Goal: Task Accomplishment & Management: Use online tool/utility

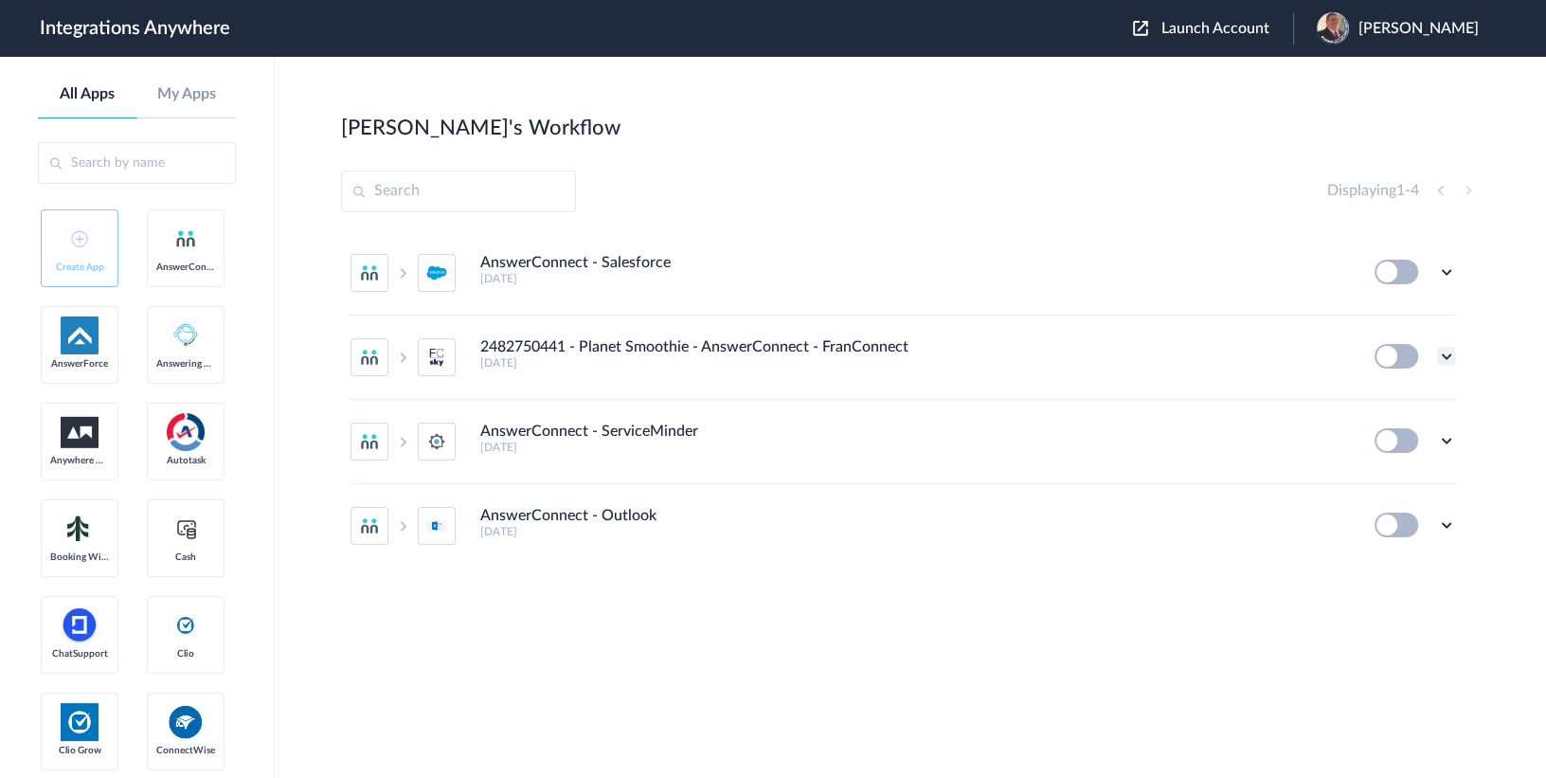
click at [1442, 357] on icon at bounding box center [1446, 356] width 19 height 19
click at [1389, 396] on link "Edit" at bounding box center [1369, 399] width 45 height 13
click at [1244, 24] on span "Launch Account" at bounding box center [1215, 28] width 108 height 15
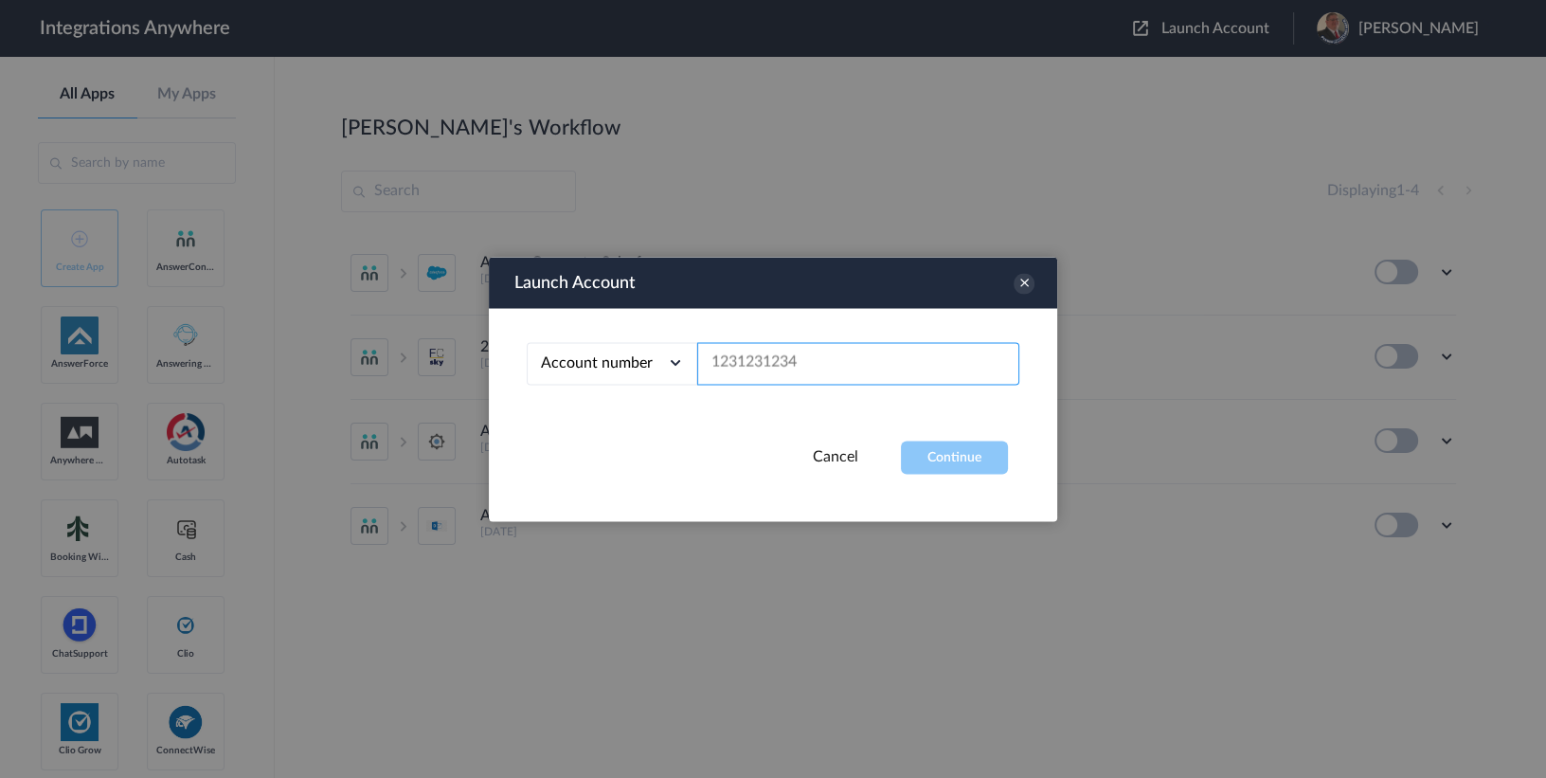
click at [820, 371] on input "text" at bounding box center [858, 363] width 322 height 43
paste input "7043967894"
click at [946, 454] on button "Continue" at bounding box center [954, 456] width 107 height 33
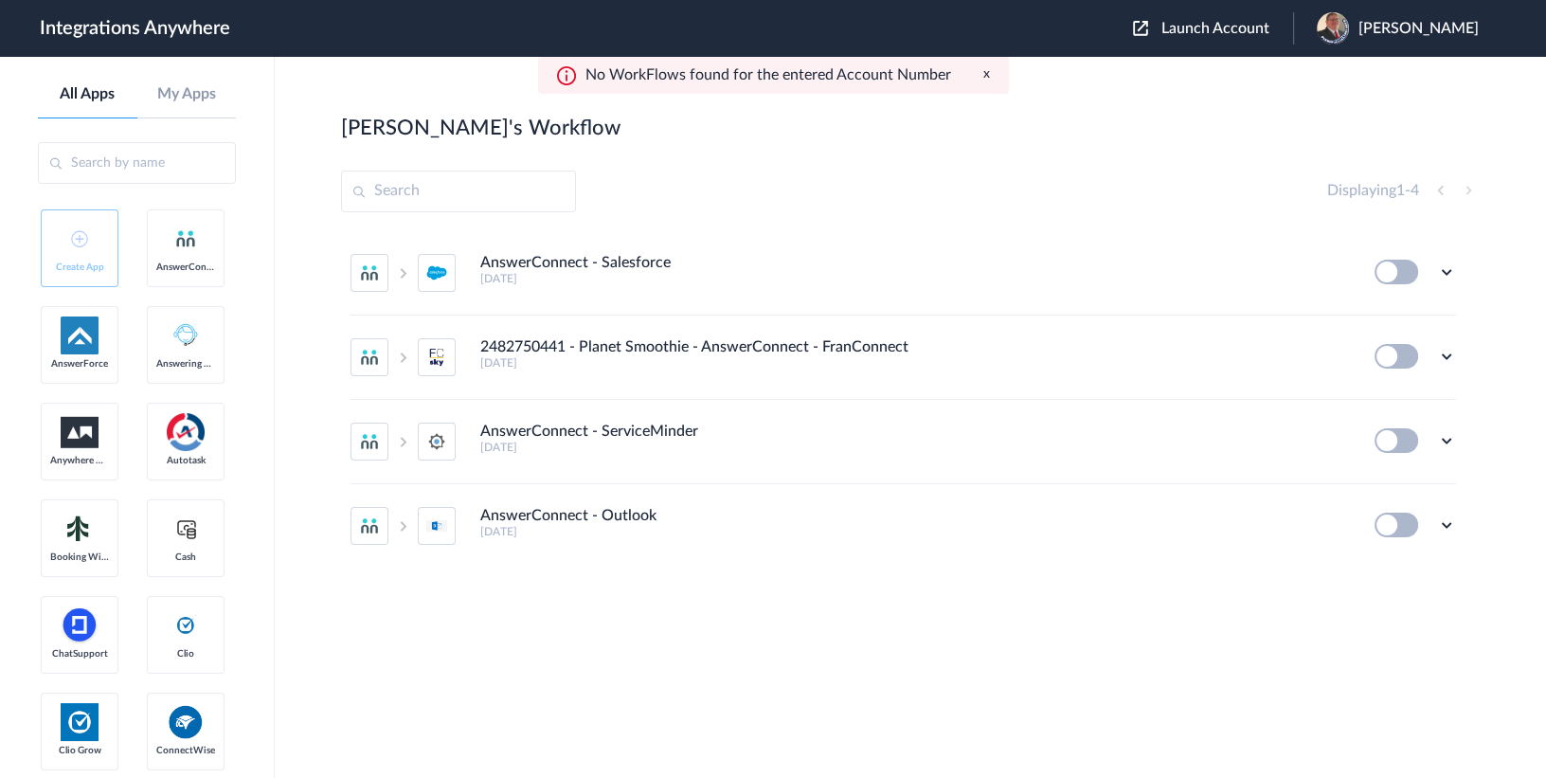
click at [1240, 27] on span "Launch Account" at bounding box center [1215, 28] width 108 height 15
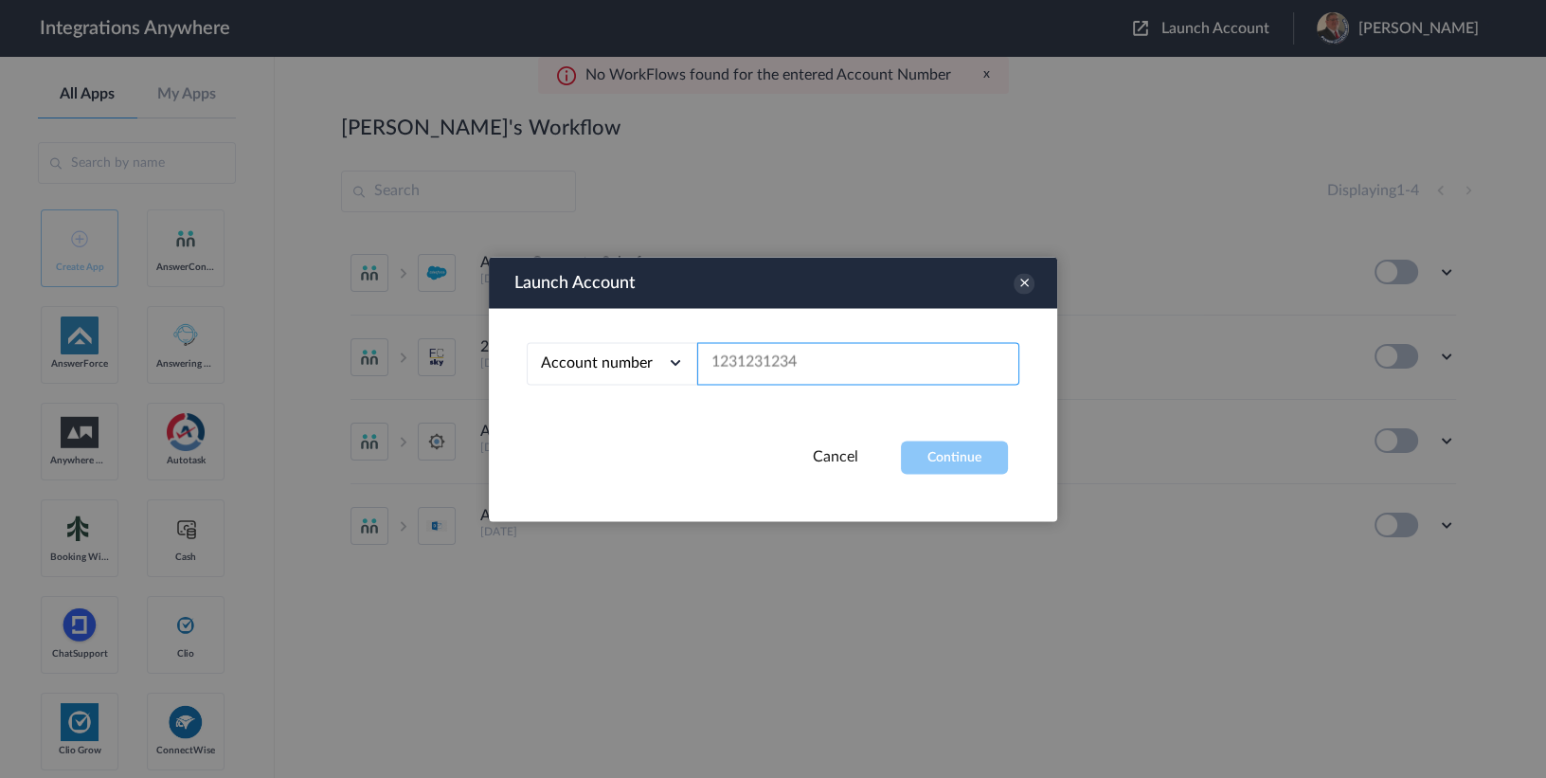
click at [772, 370] on input "text" at bounding box center [858, 363] width 322 height 43
paste input "AnyWhereWorks02"
type input "AnyWhereWorks02"
click at [771, 365] on input "text" at bounding box center [858, 363] width 322 height 43
paste input "7043967894"
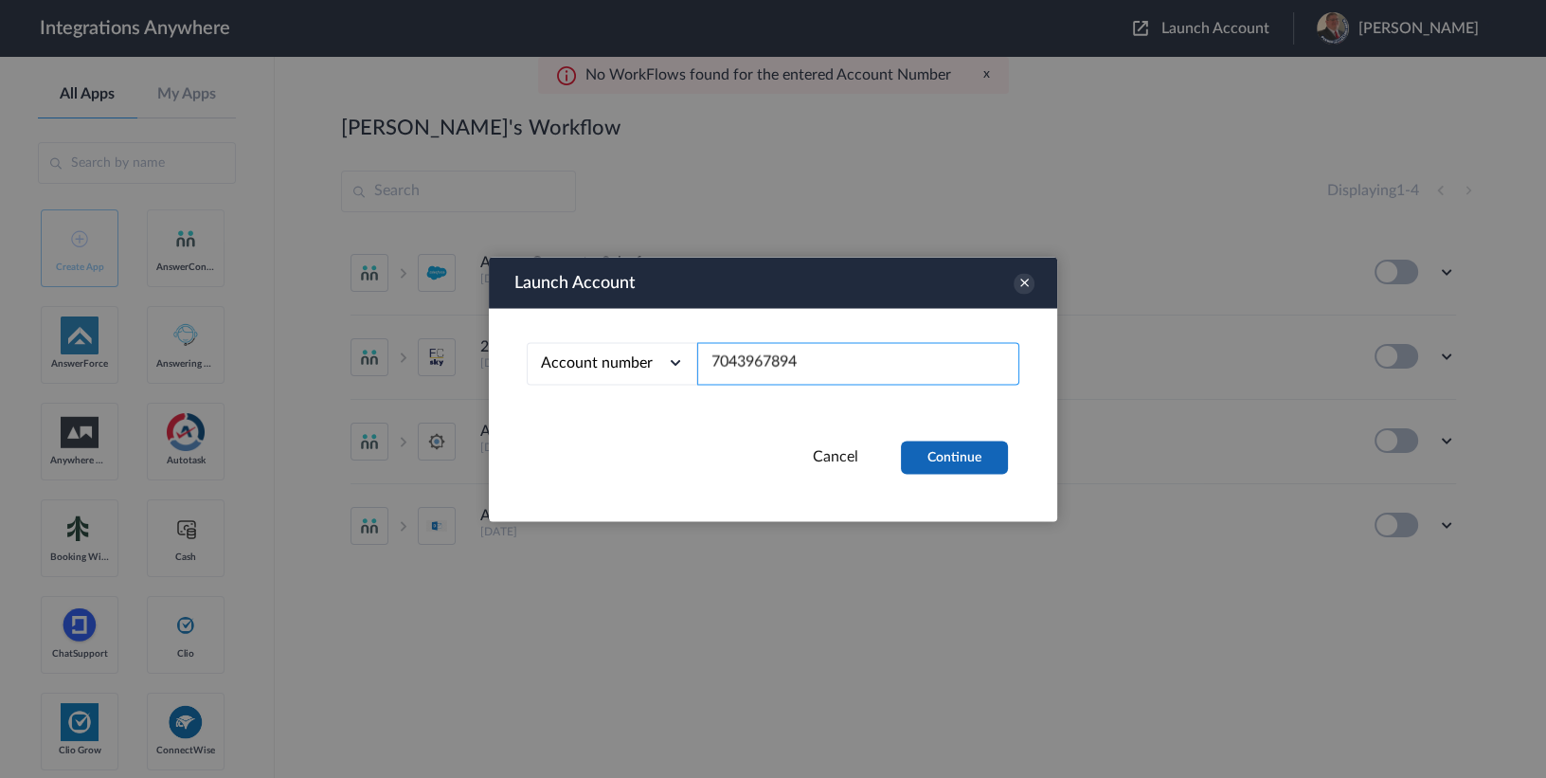
type input "7043967894"
click at [954, 457] on button "Continue" at bounding box center [954, 456] width 107 height 33
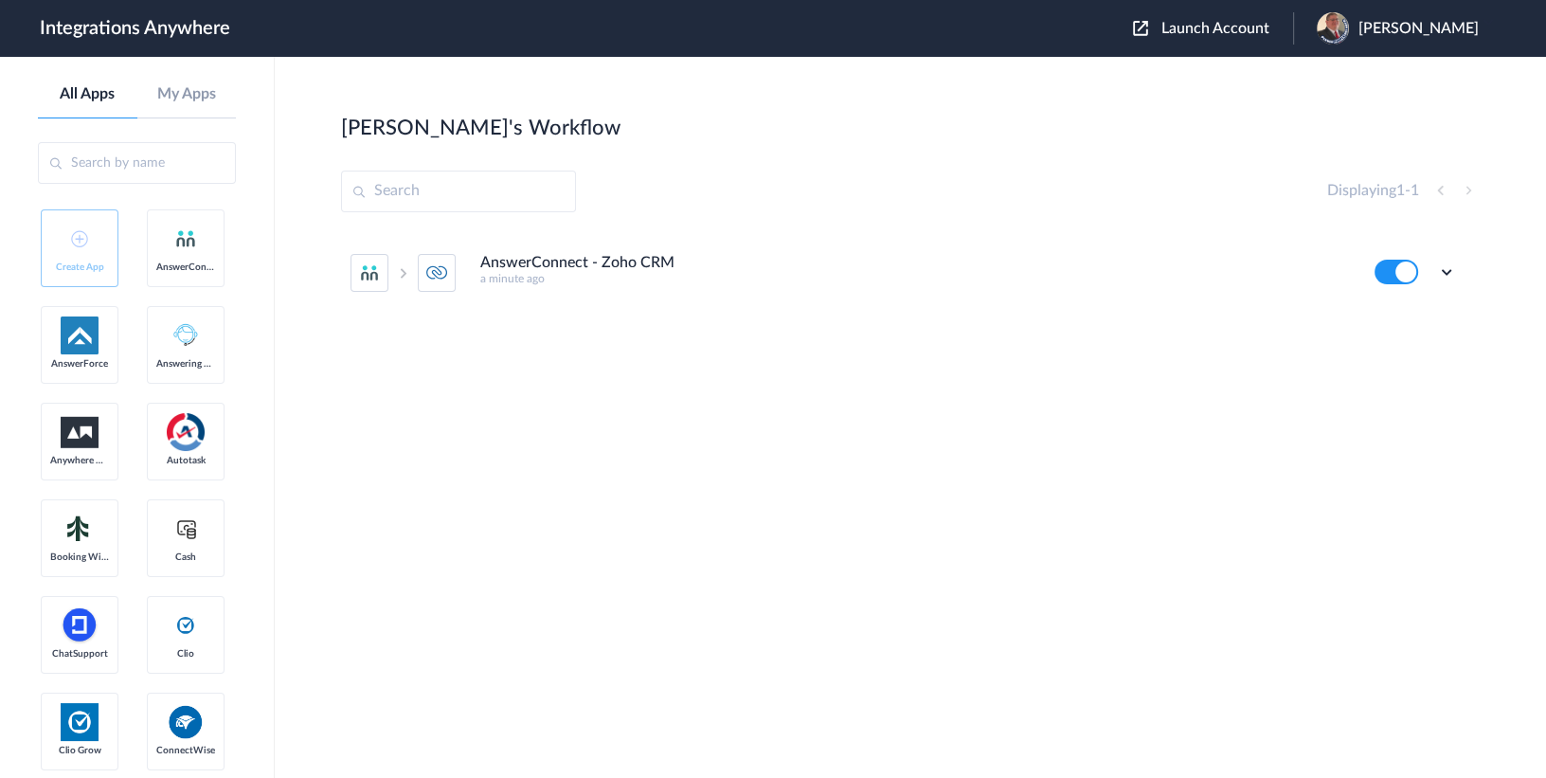
drag, startPoint x: 1448, startPoint y: 274, endPoint x: 1400, endPoint y: 297, distance: 53.8
click at [1446, 274] on icon at bounding box center [1446, 271] width 19 height 19
click at [1378, 325] on li "Edit" at bounding box center [1393, 315] width 123 height 35
click at [1448, 272] on icon at bounding box center [1446, 271] width 19 height 19
click at [1388, 386] on span "Delete" at bounding box center [1387, 385] width 38 height 13
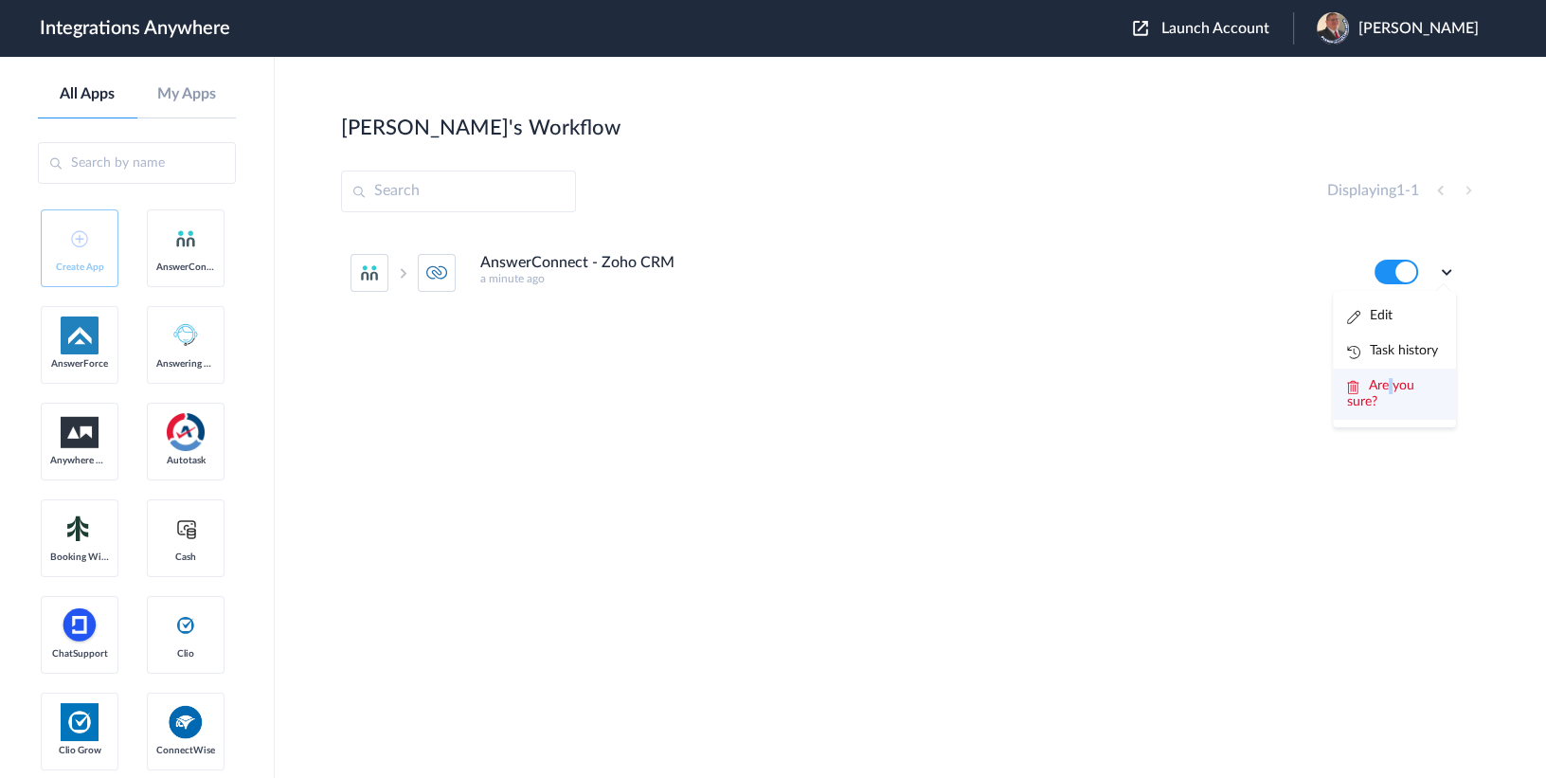
click at [1388, 386] on span "Are you sure?" at bounding box center [1380, 393] width 67 height 29
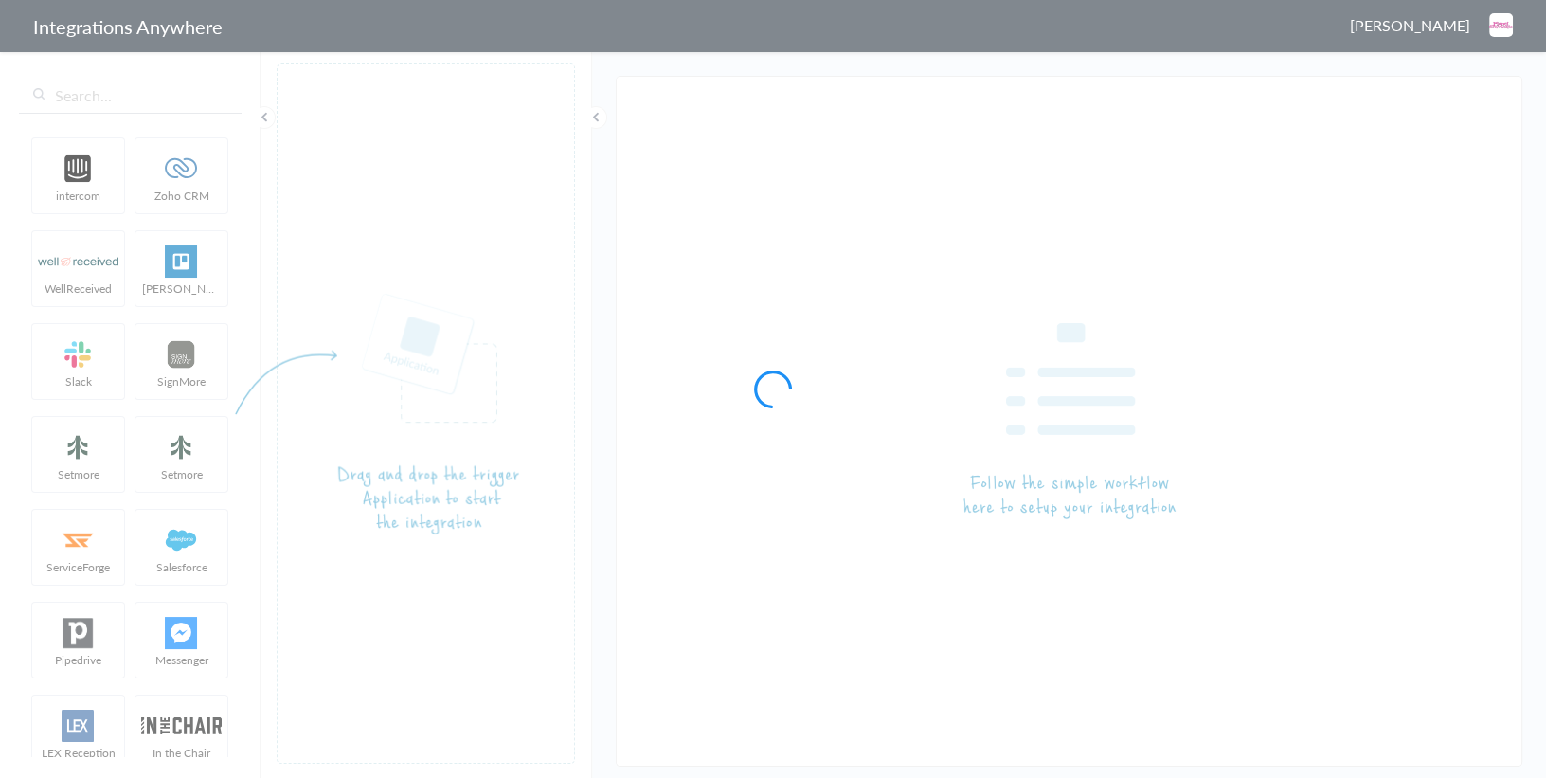
type input "2482750441 - Planet Smoothie - AnswerConnect - FranConnect"
type input "AnswerConnect - Zoho CRM"
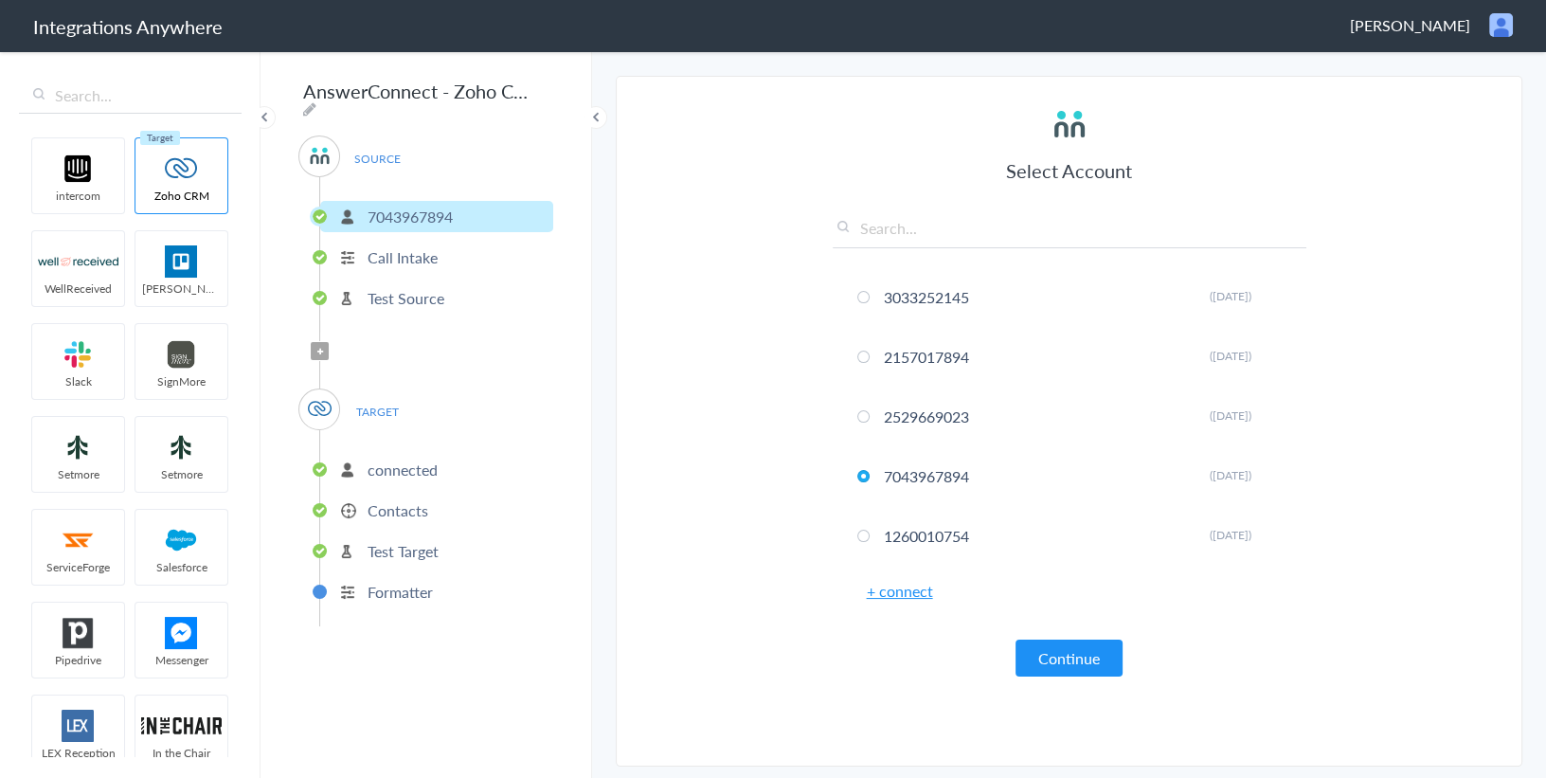
click at [392, 294] on p "Test Source" at bounding box center [405, 298] width 77 height 22
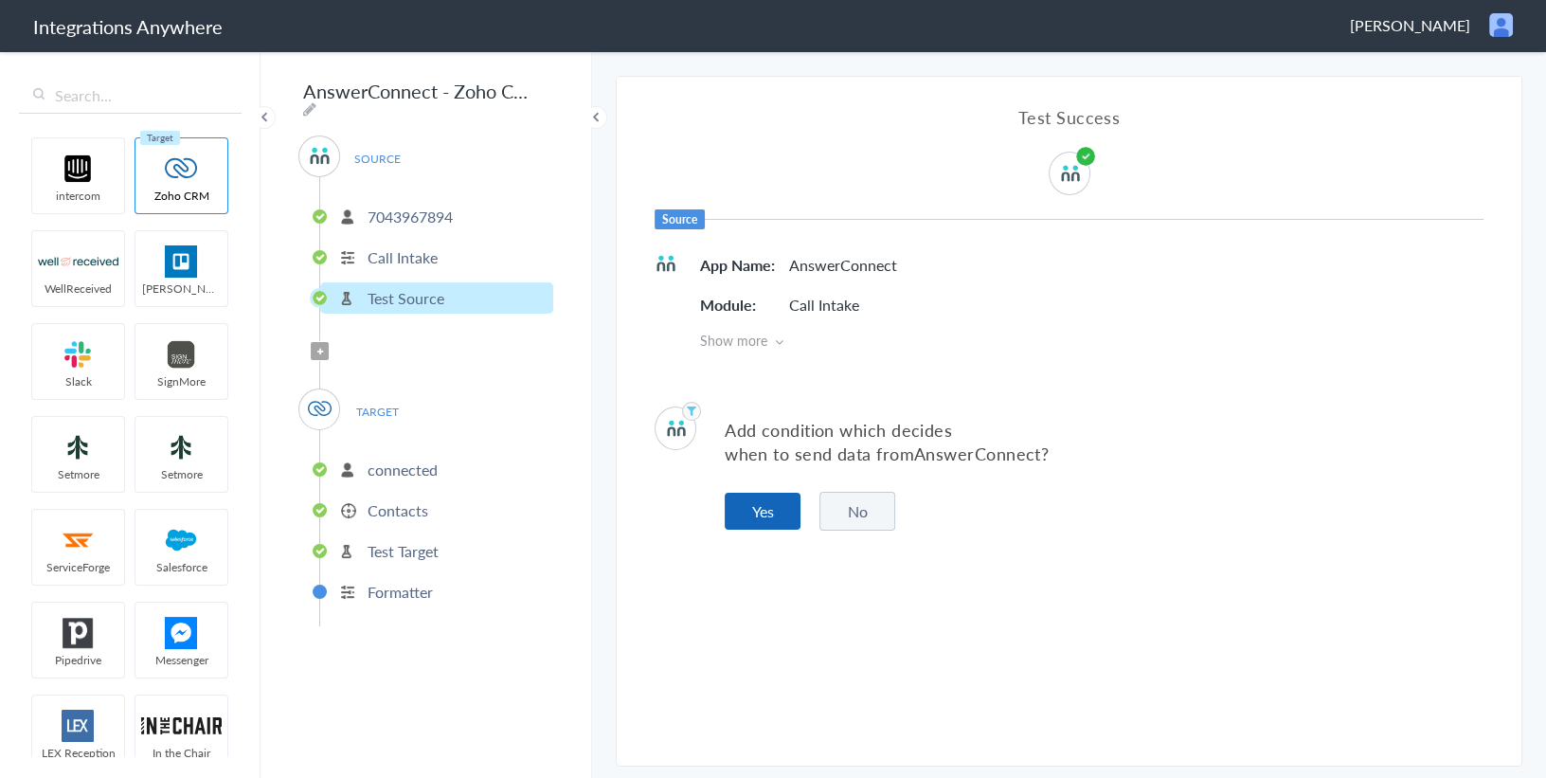
click at [754, 498] on button "Yes" at bounding box center [762, 510] width 76 height 37
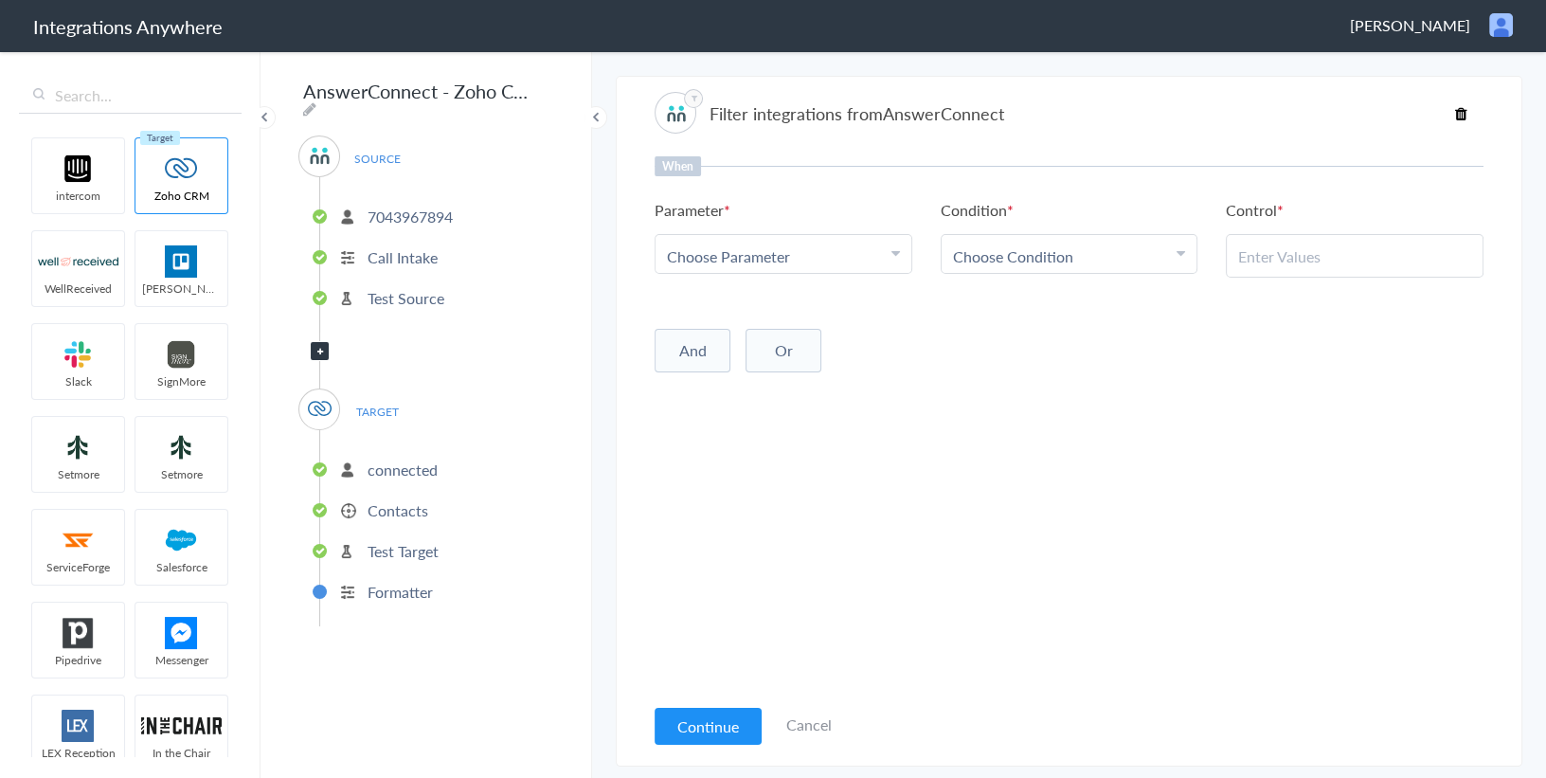
click at [795, 248] on div "Choose Parameter" at bounding box center [783, 256] width 233 height 22
click at [750, 303] on input "text" at bounding box center [783, 308] width 256 height 41
type input "call clos"
drag, startPoint x: 766, startPoint y: 337, endPoint x: 846, endPoint y: 331, distance: 79.8
click at [766, 337] on link "Call Closing Note" at bounding box center [783, 349] width 256 height 41
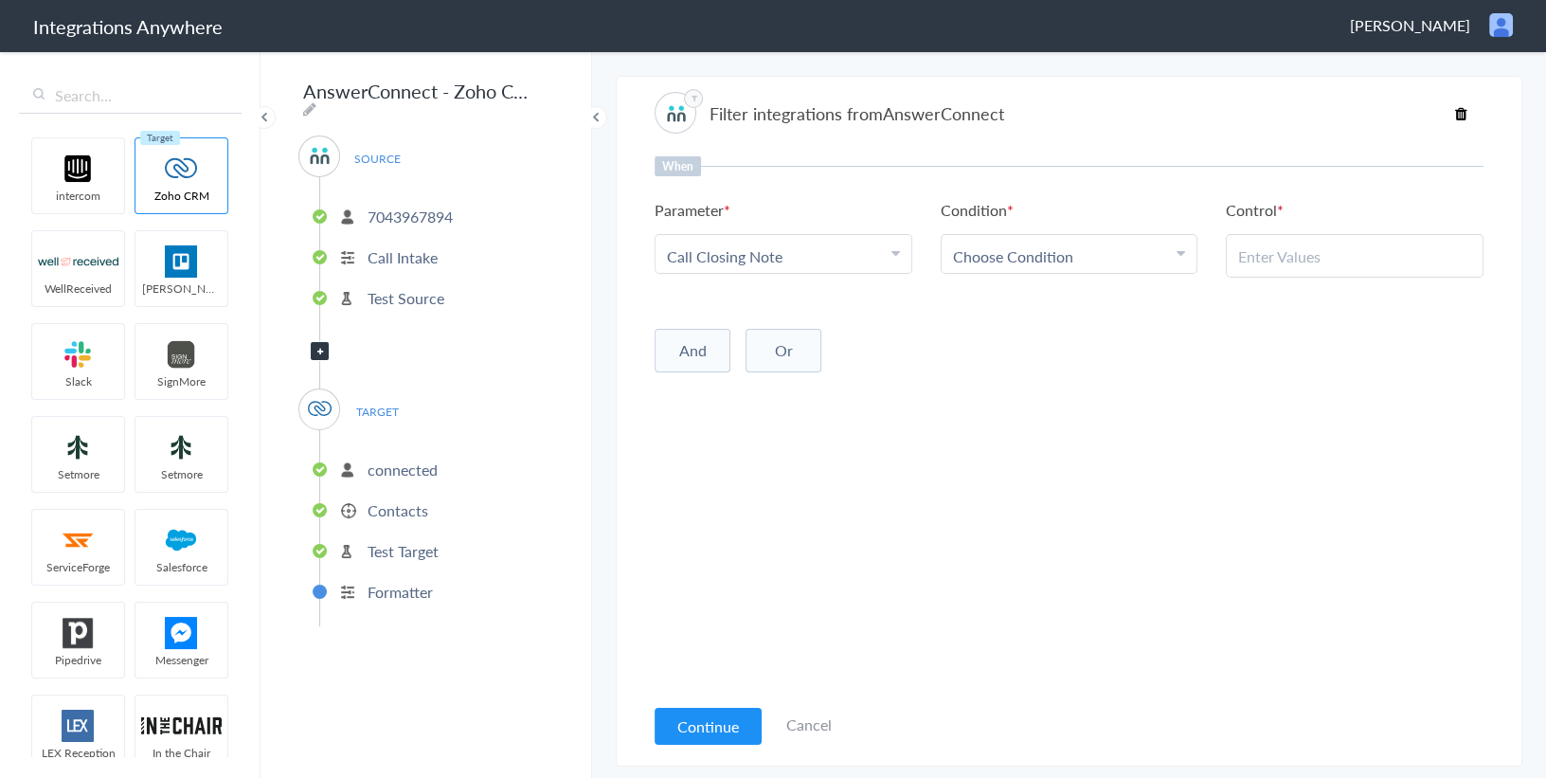
click at [1074, 252] on div "Choose Condition" at bounding box center [1069, 256] width 233 height 22
click at [1050, 431] on link "Does Not Exists" at bounding box center [1069, 430] width 256 height 41
click at [834, 453] on div "When Parameter Choose Parameter Call Closing Note First Name Last Name Email Ph…" at bounding box center [1068, 424] width 829 height 537
click at [745, 718] on button "Continue" at bounding box center [707, 725] width 107 height 37
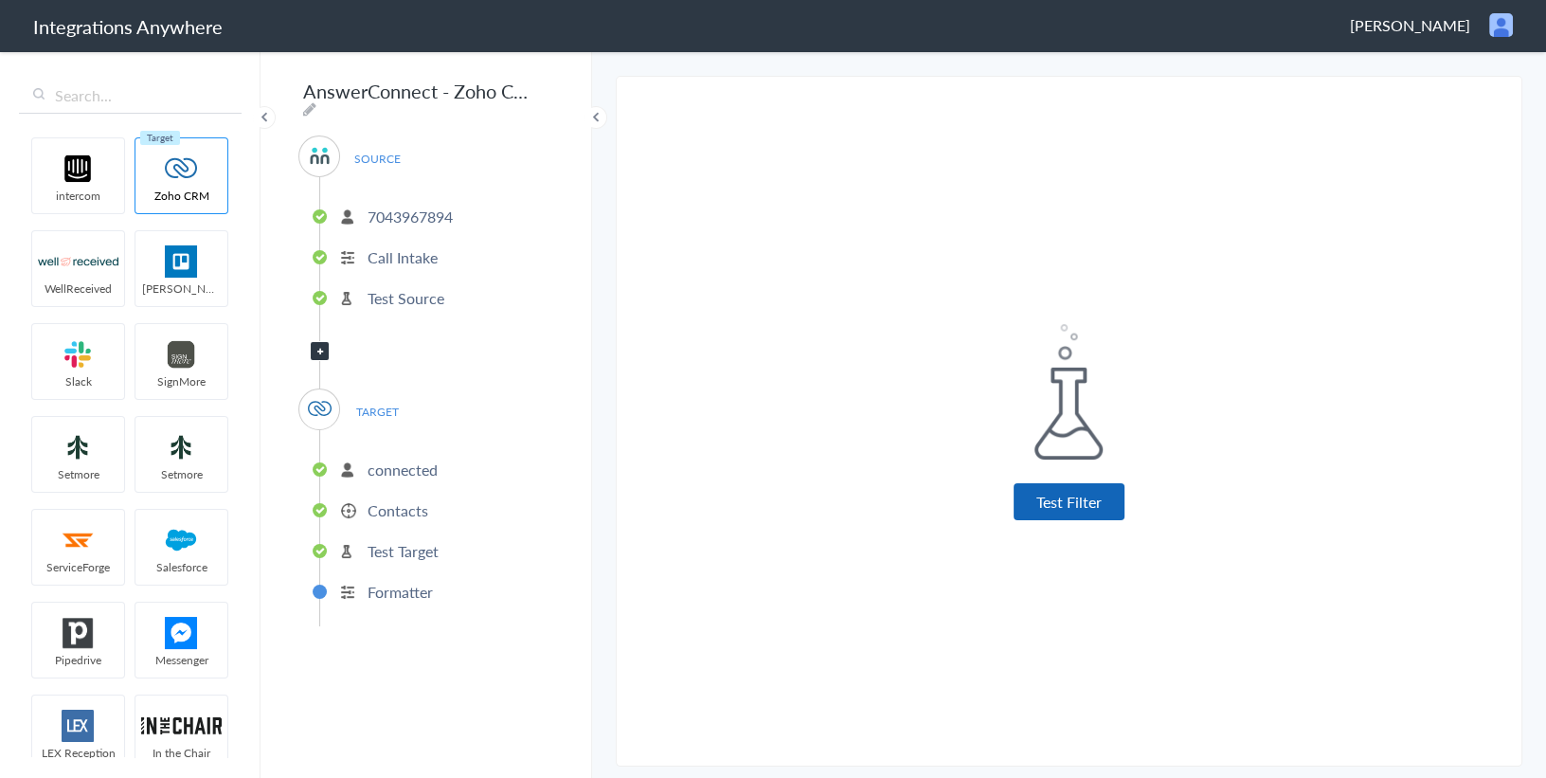
click at [1105, 515] on button "Test Filter" at bounding box center [1068, 501] width 111 height 37
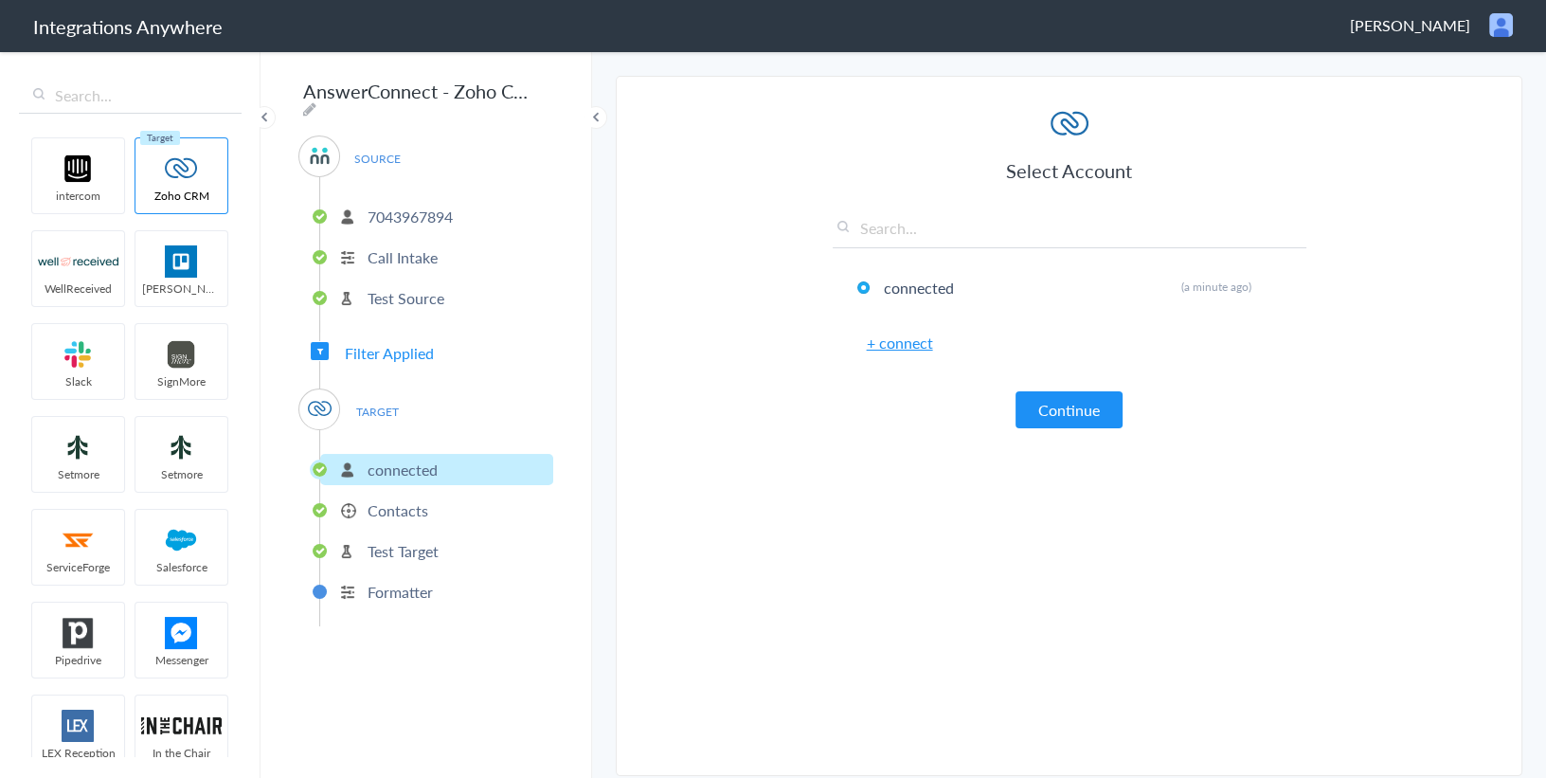
click at [380, 342] on span "Filter Applied" at bounding box center [389, 353] width 89 height 22
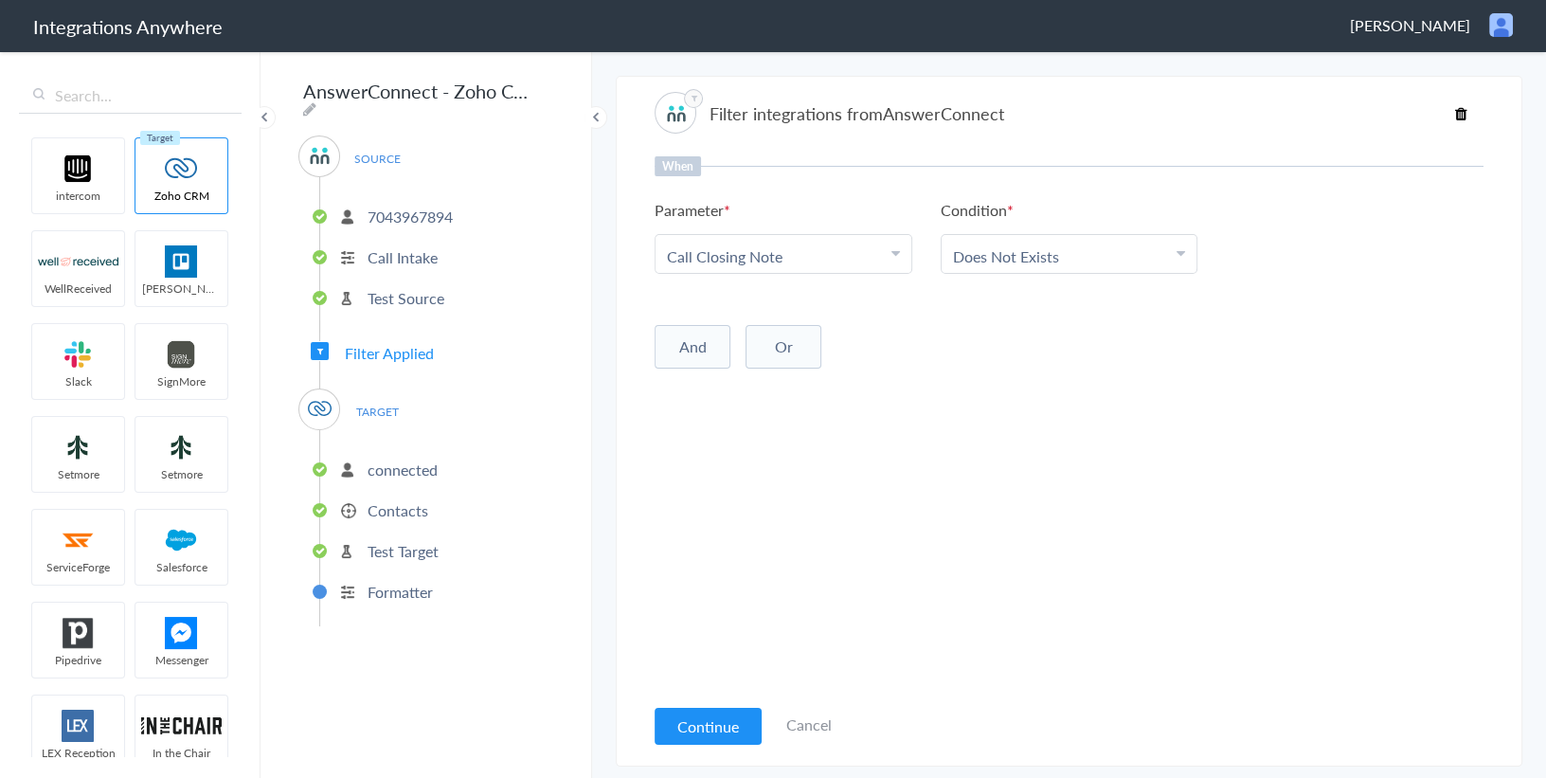
click at [398, 586] on p "Formatter" at bounding box center [399, 592] width 65 height 22
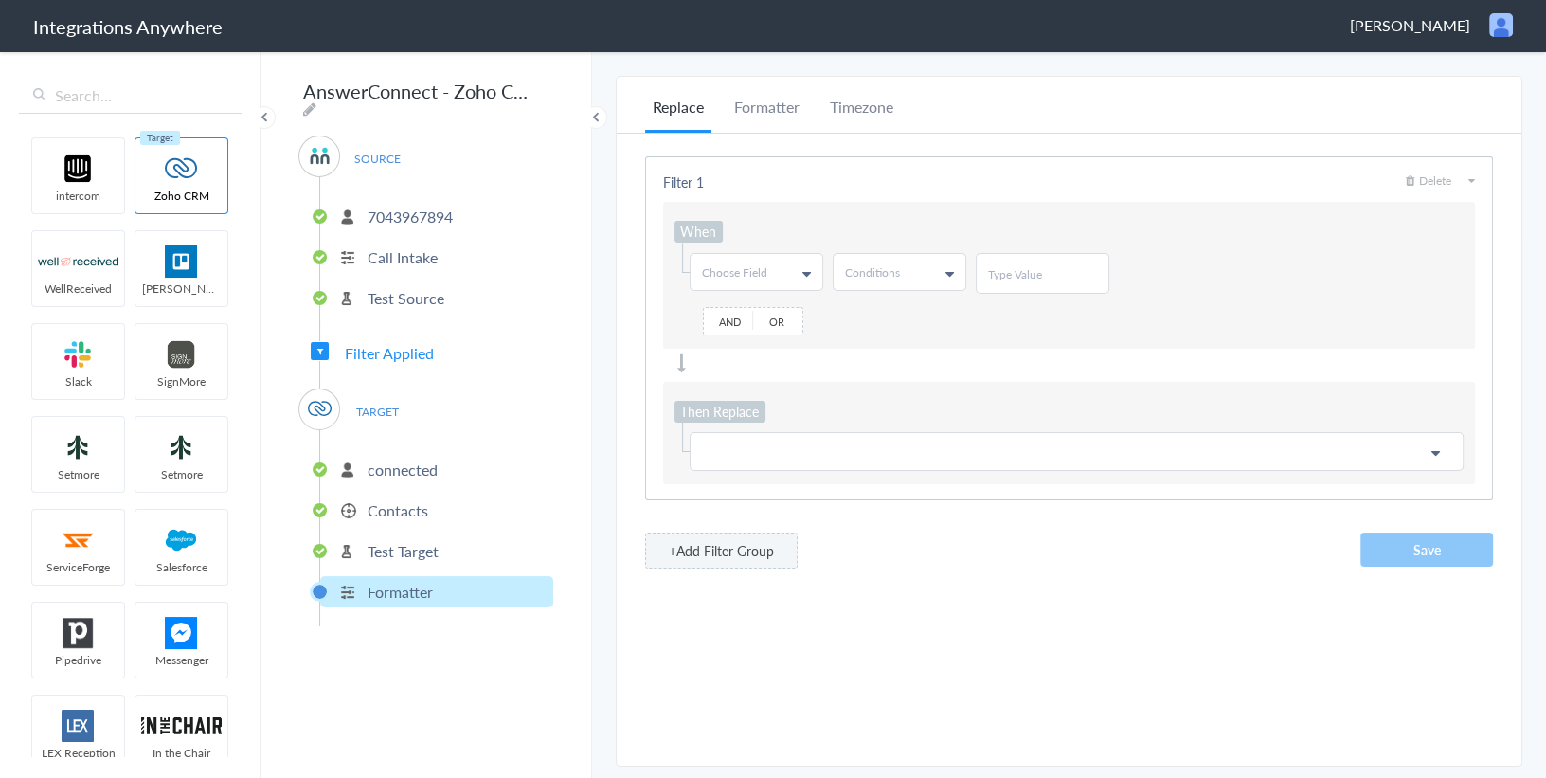
click at [396, 342] on span "Filter Applied" at bounding box center [389, 353] width 89 height 22
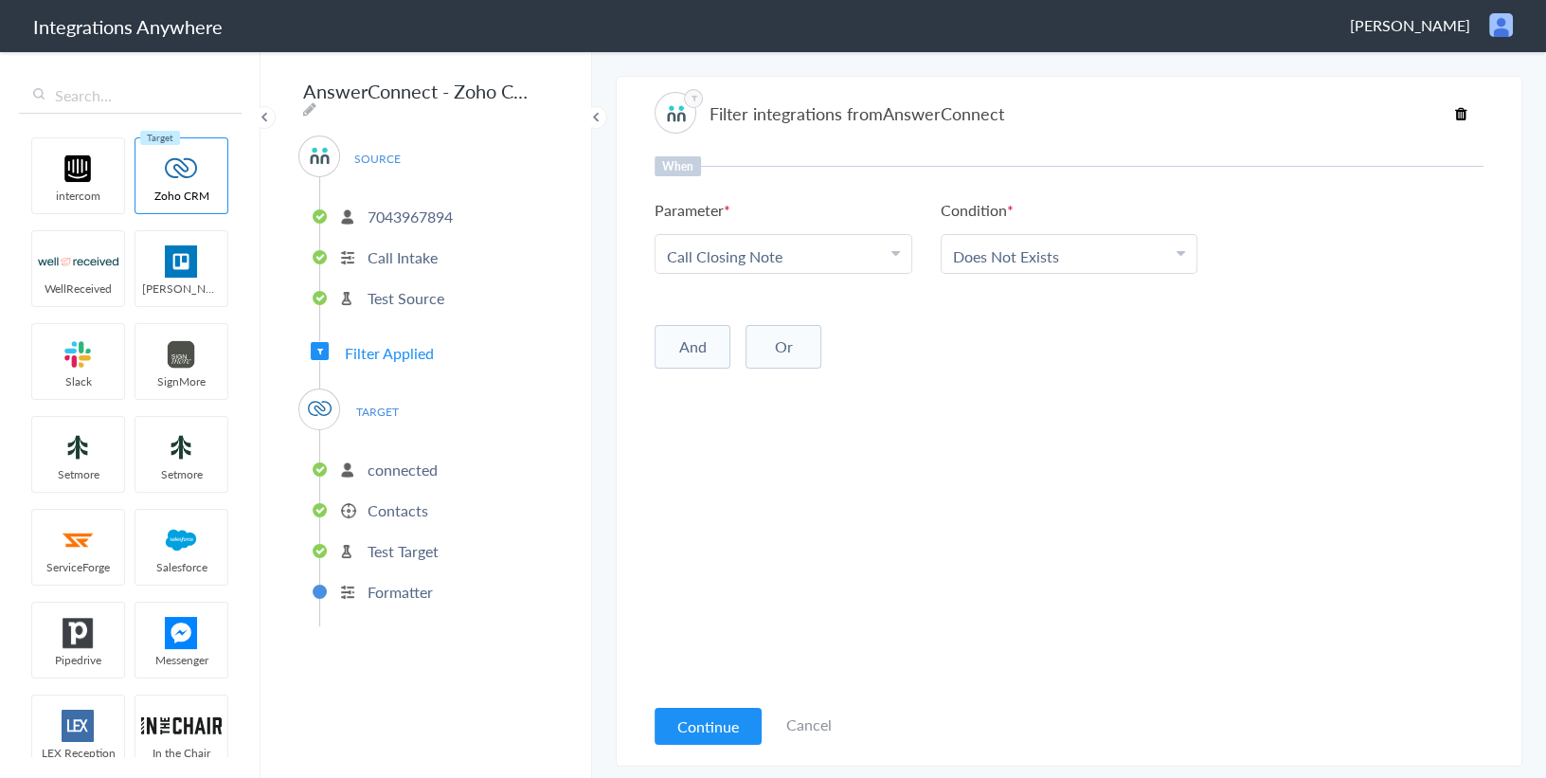
click at [380, 350] on span "Filter Applied" at bounding box center [389, 353] width 89 height 22
